Goal: Task Accomplishment & Management: Manage account settings

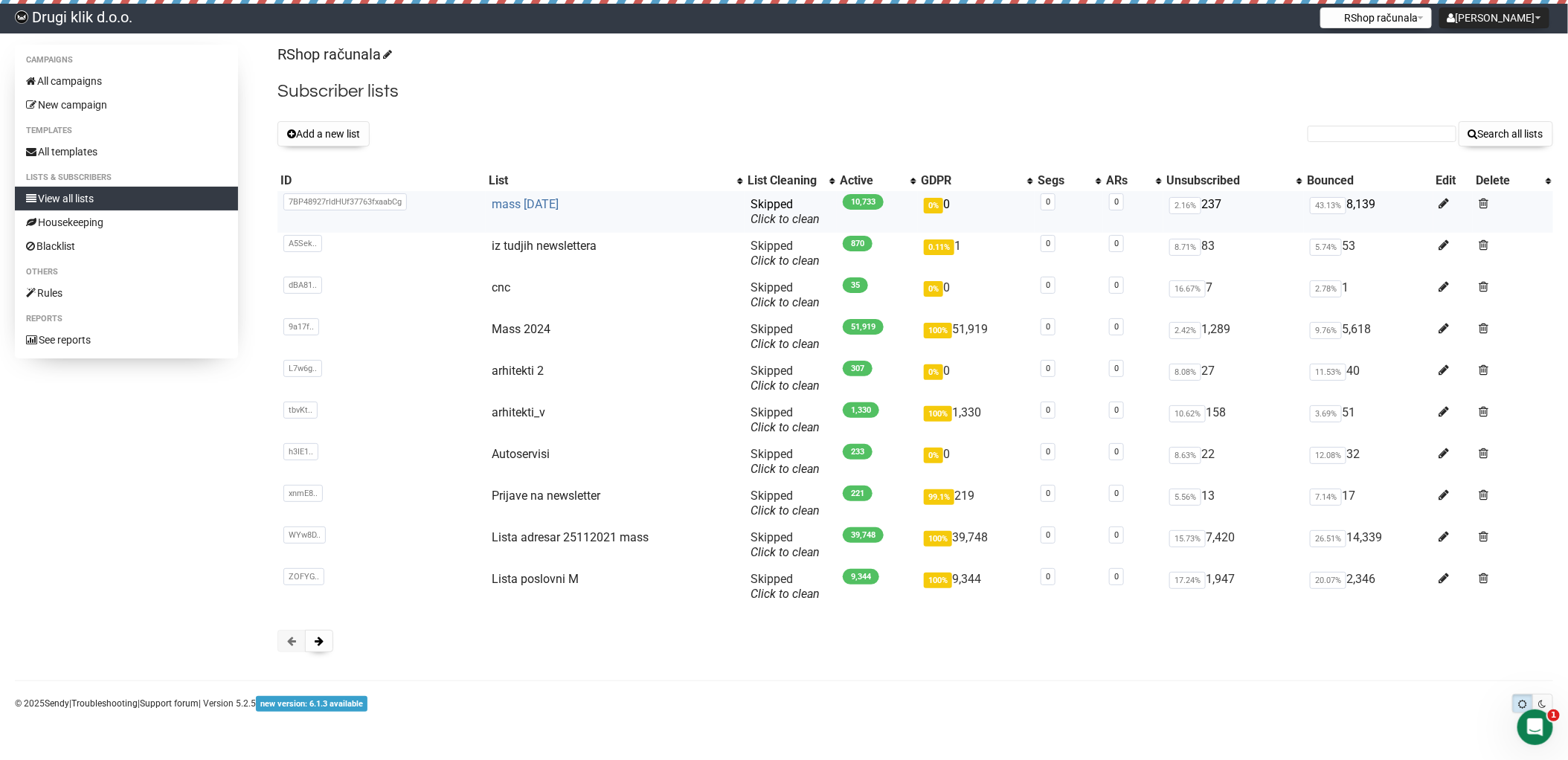
click at [523, 203] on link "mass [DATE]" at bounding box center [525, 204] width 67 height 14
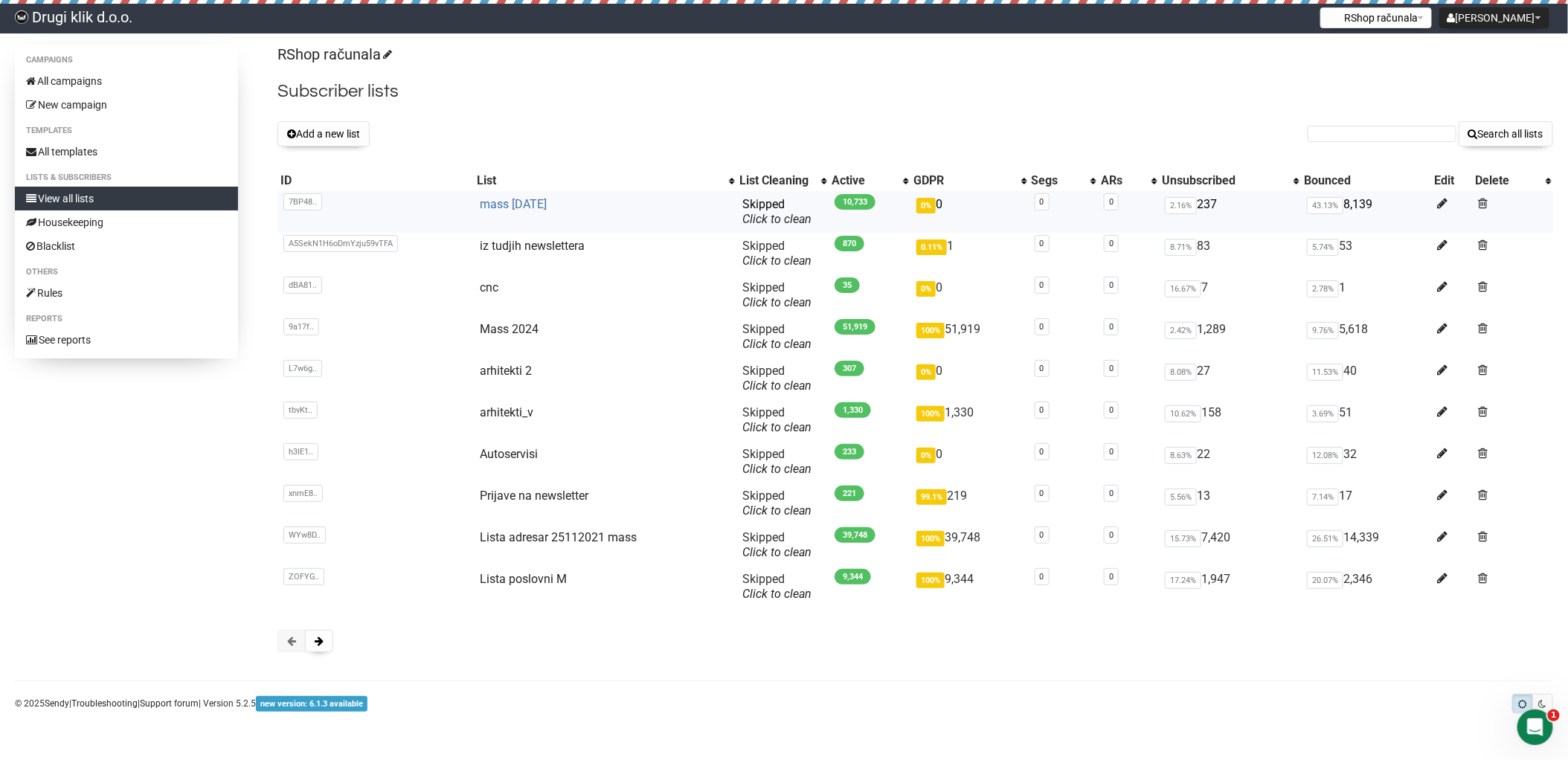
click at [521, 204] on link "mass [DATE]" at bounding box center [513, 204] width 67 height 14
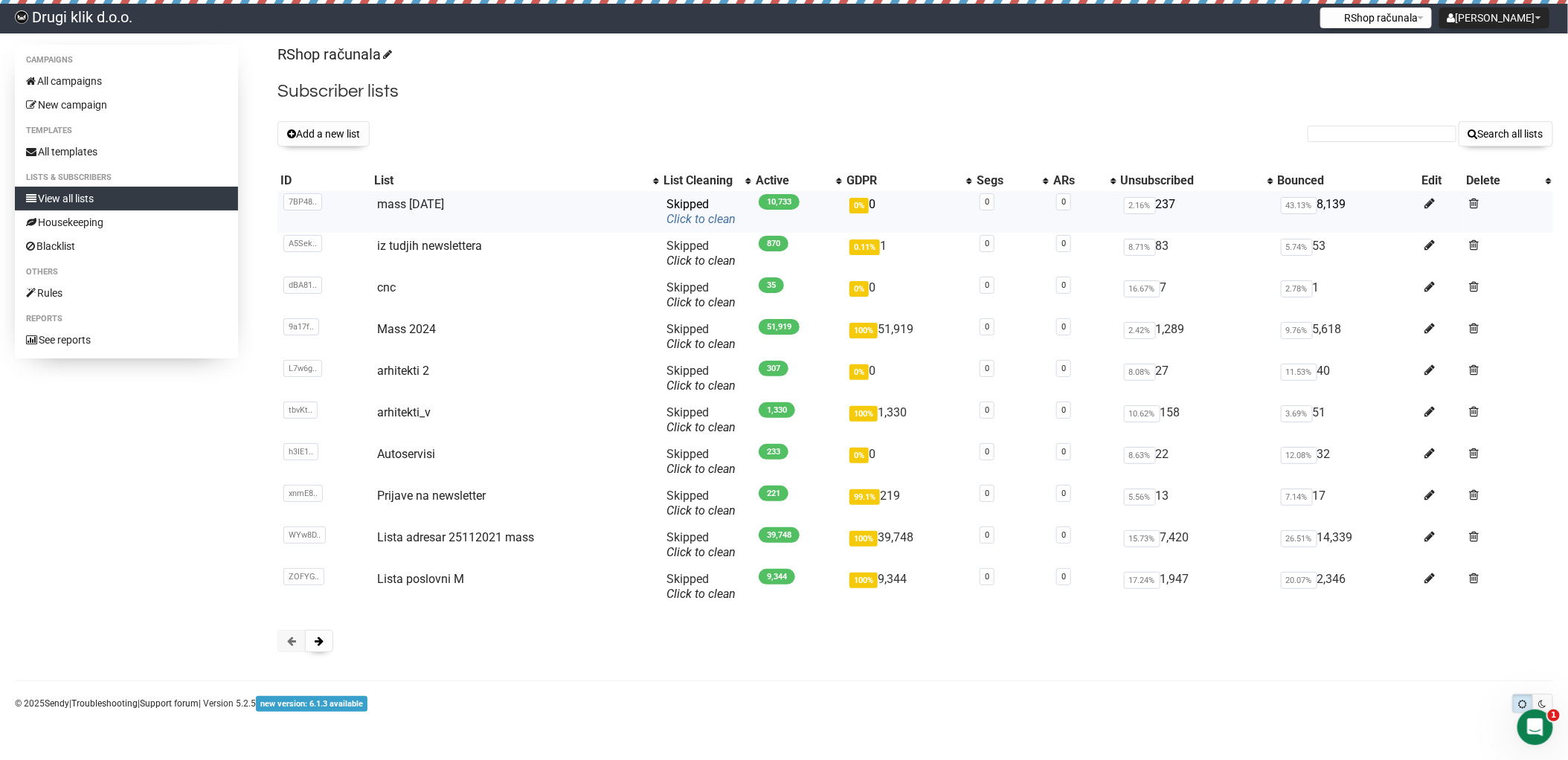
click at [691, 218] on link "Click to clean" at bounding box center [701, 219] width 69 height 14
click at [327, 644] on button at bounding box center [319, 641] width 28 height 22
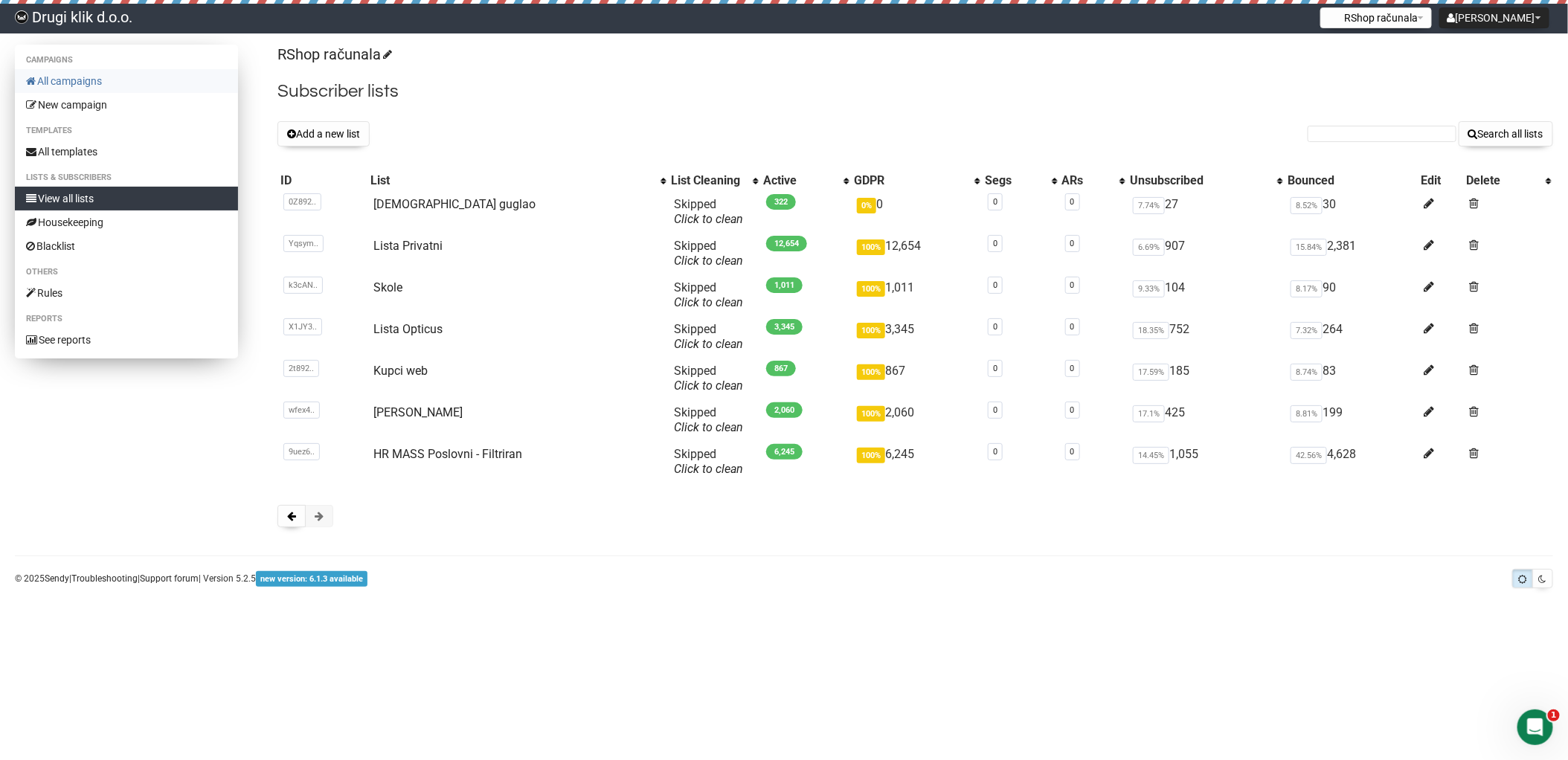
click at [80, 76] on link "All campaigns" at bounding box center [127, 81] width 223 height 24
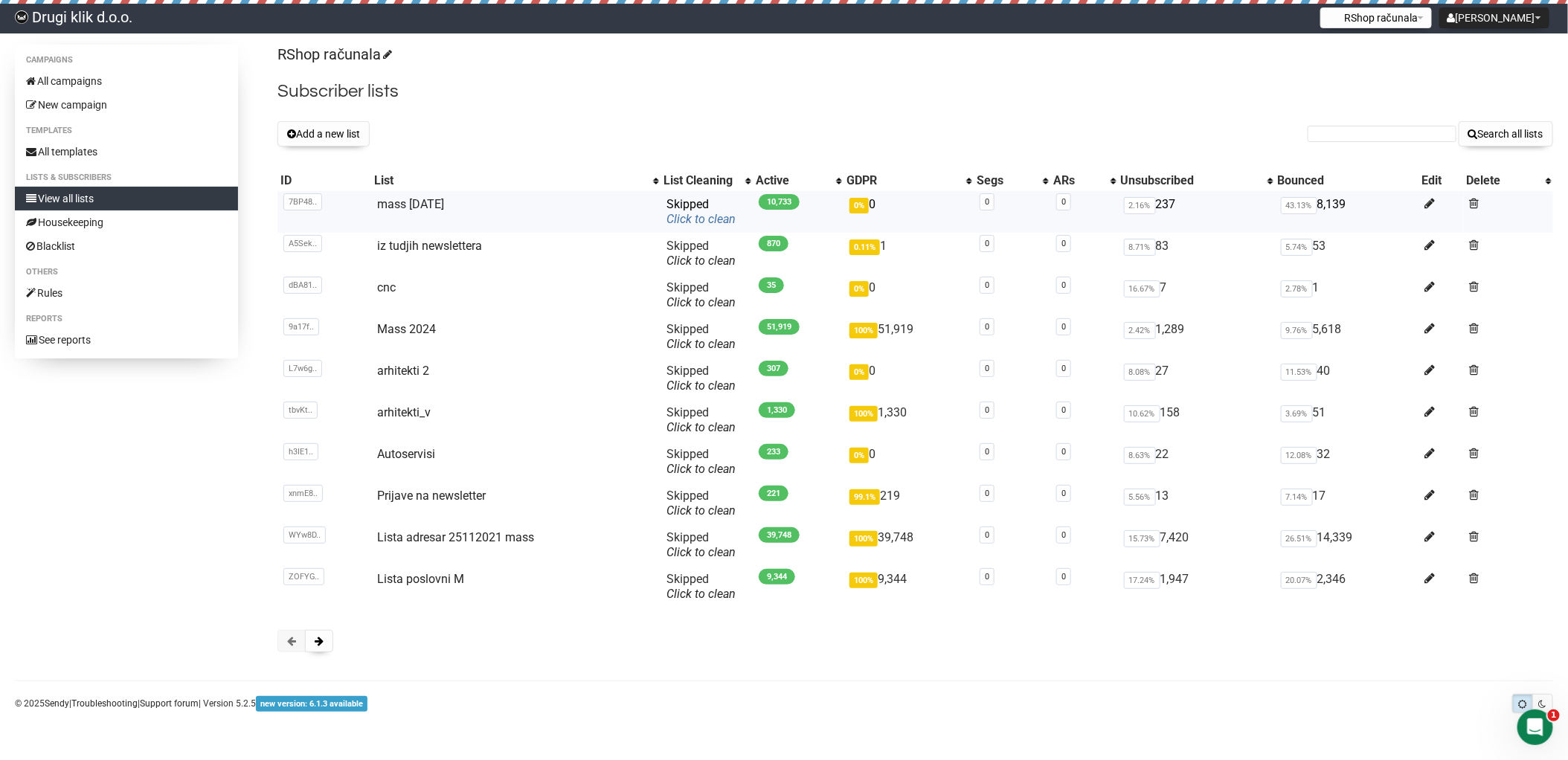
click at [680, 216] on link "Click to clean" at bounding box center [701, 219] width 69 height 14
click at [679, 223] on link "Click to clean" at bounding box center [701, 219] width 69 height 14
click at [1524, 14] on button "[PERSON_NAME]" at bounding box center [1494, 18] width 110 height 21
click at [1479, 51] on link "Settings" at bounding box center [1493, 52] width 119 height 22
